Goal: Information Seeking & Learning: Learn about a topic

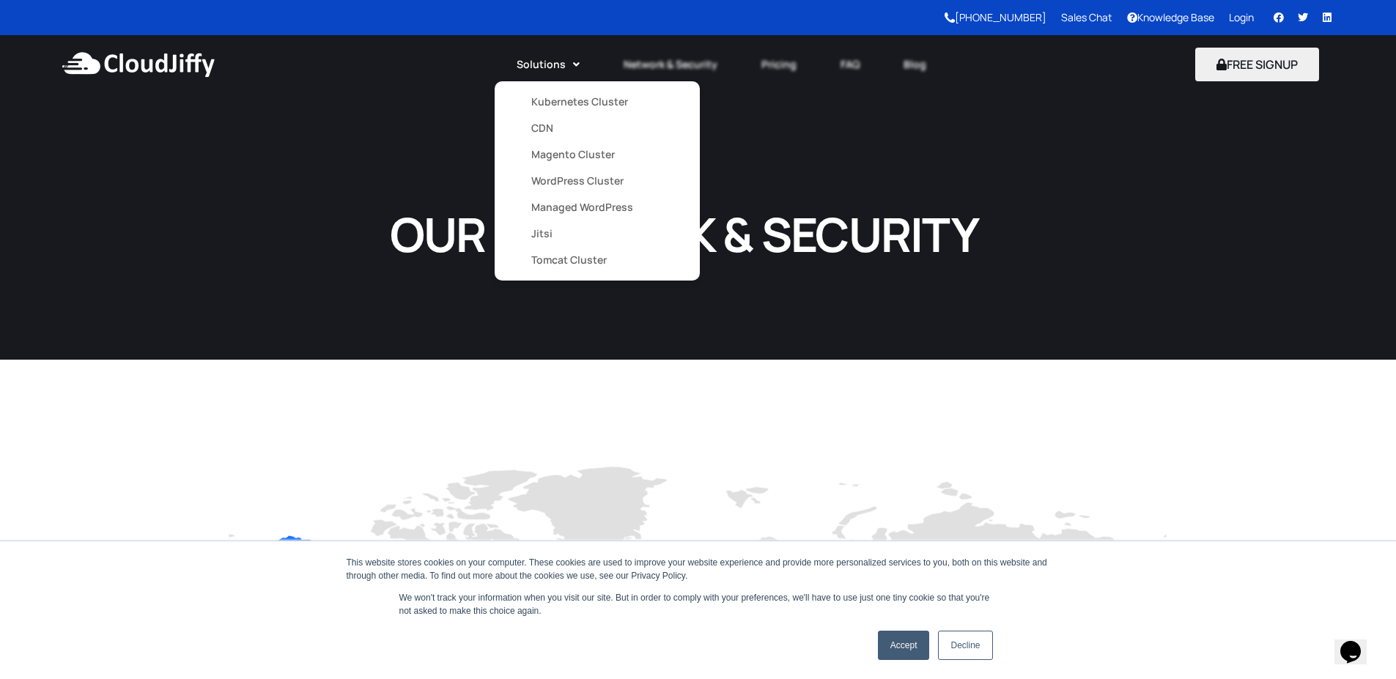
click at [551, 154] on link "Magento Cluster" at bounding box center [597, 154] width 132 height 26
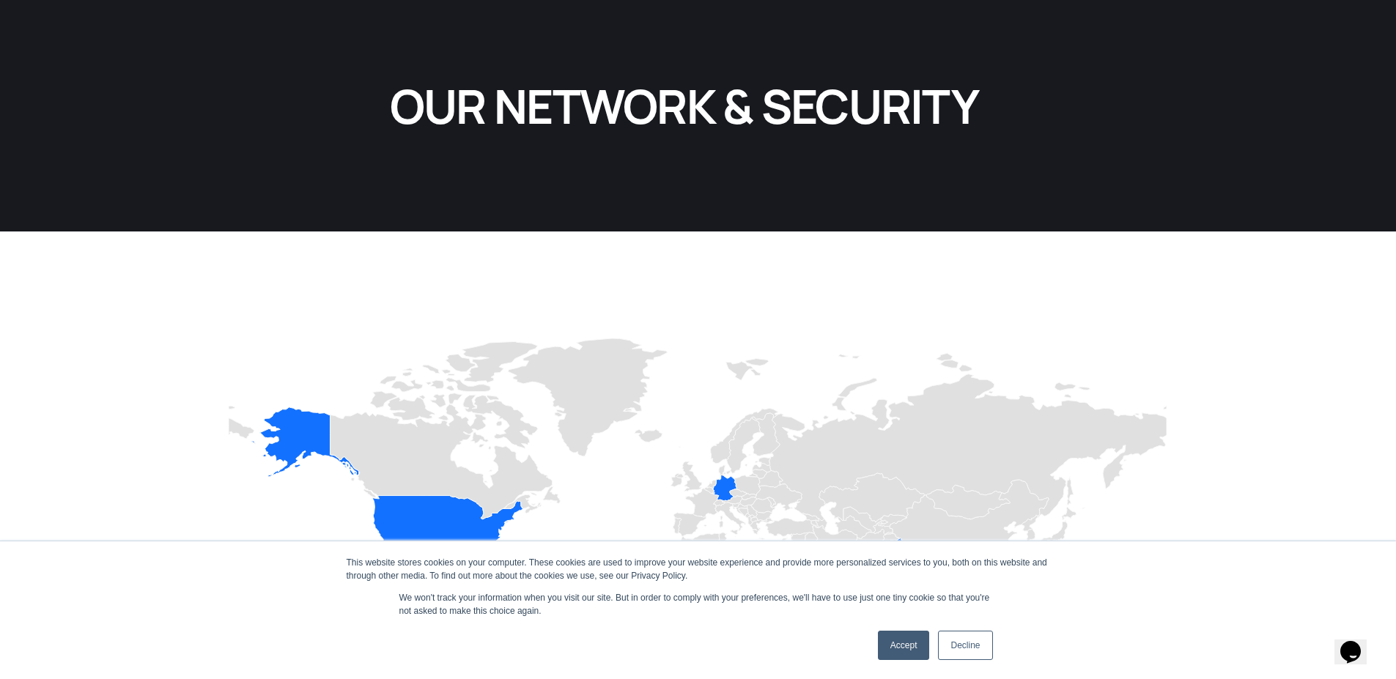
scroll to position [352, 0]
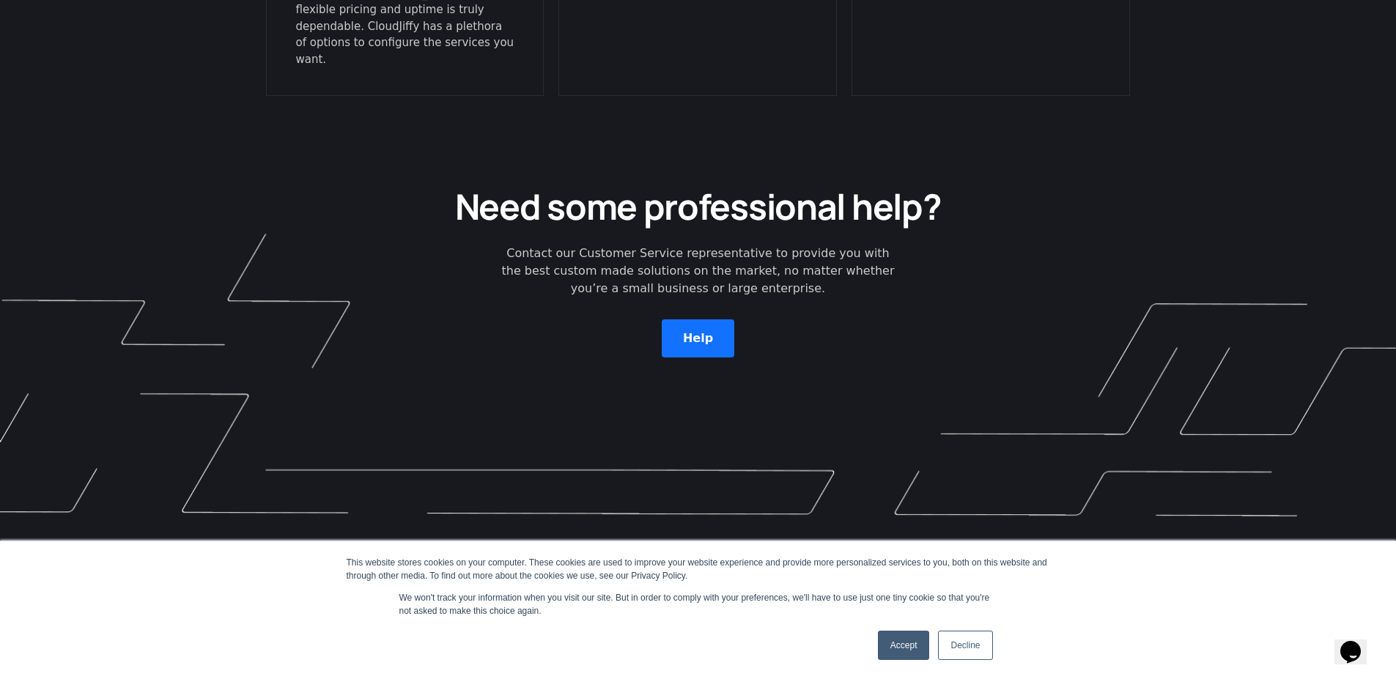
scroll to position [4018, 0]
